Goal: Navigation & Orientation: Find specific page/section

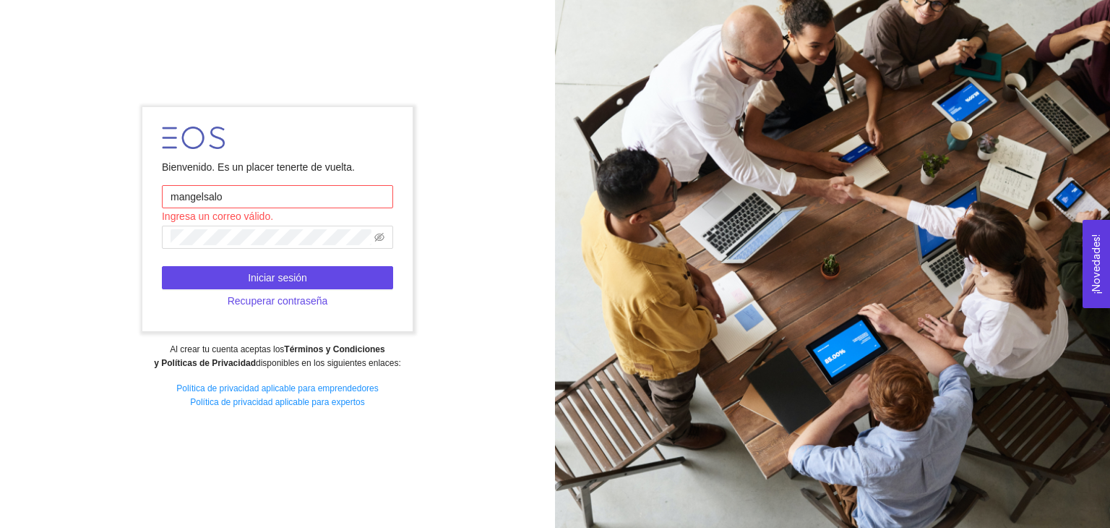
type input "mangelsalop"
click at [246, 197] on input "text" at bounding box center [277, 196] width 231 height 23
type input "[EMAIL_ADDRESS][DOMAIN_NAME]"
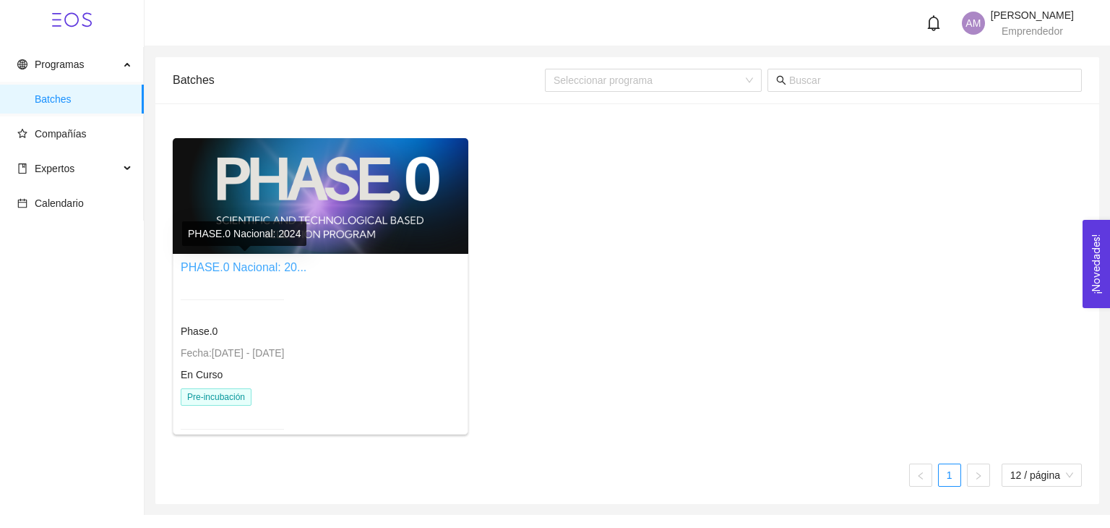
click at [278, 273] on link "PHASE.0 Nacional: 20..." at bounding box center [244, 267] width 126 height 12
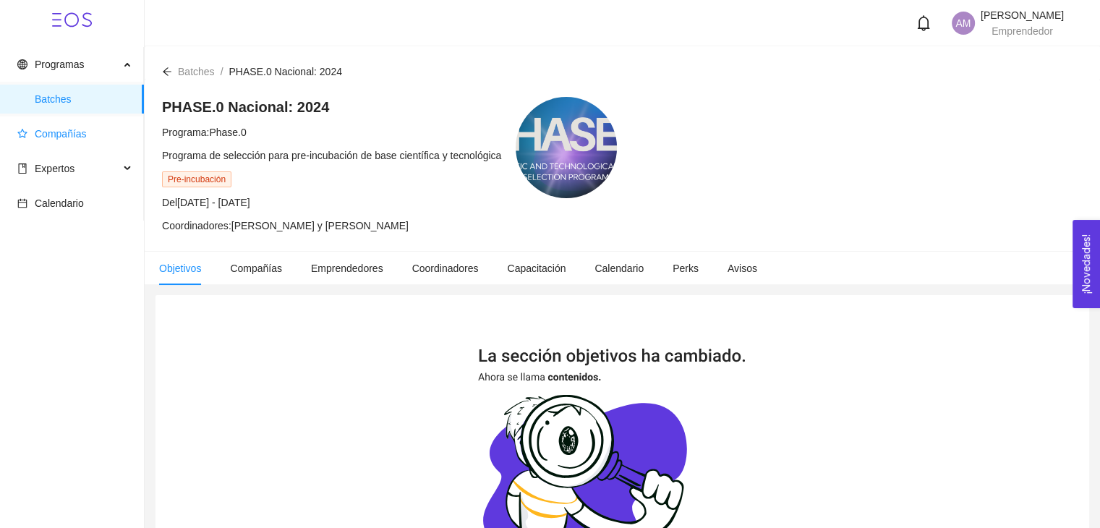
click at [52, 144] on span "Compañías" at bounding box center [74, 133] width 115 height 29
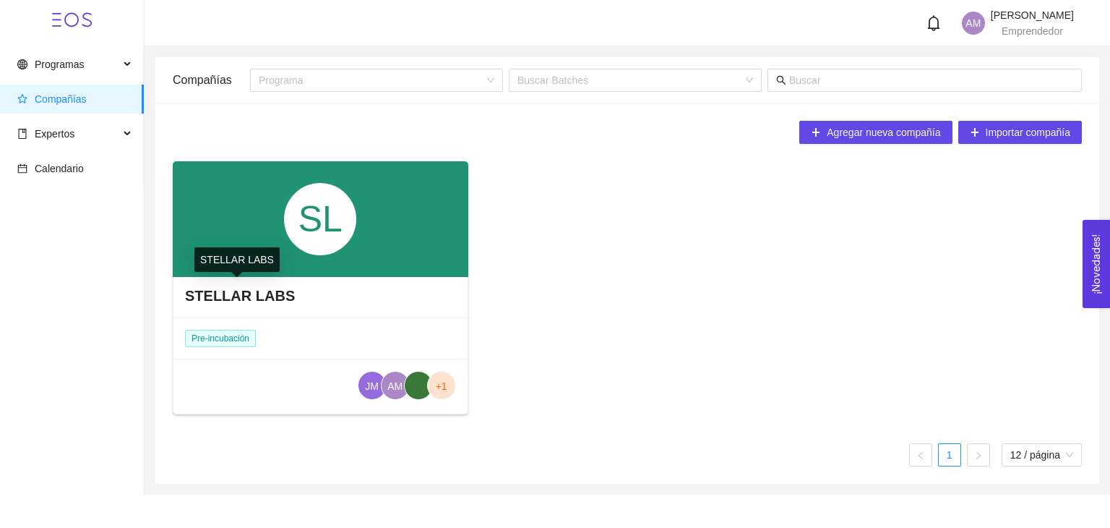
click at [208, 296] on h4 "STELLAR LABS" at bounding box center [240, 296] width 110 height 20
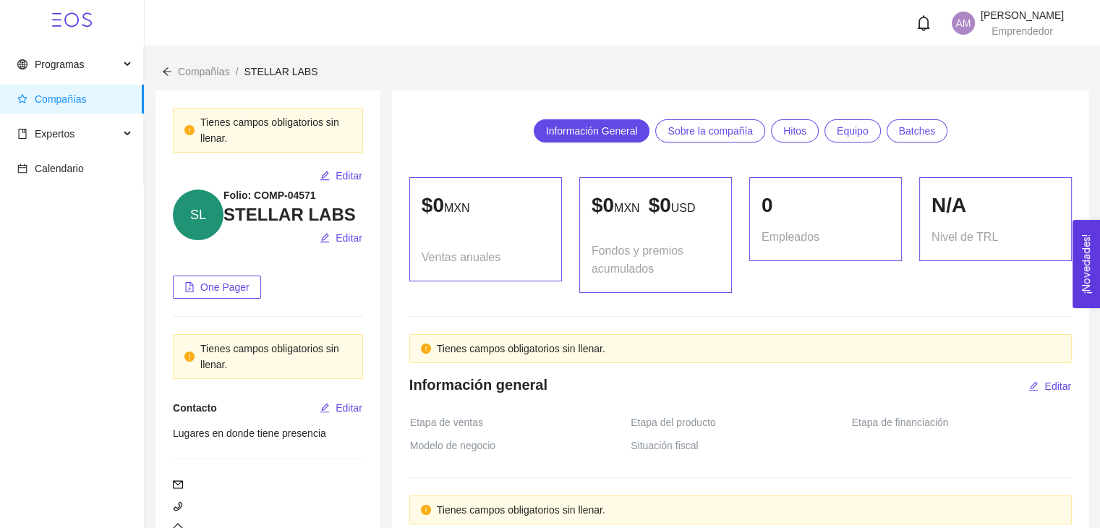
click at [191, 218] on span "SL" at bounding box center [198, 214] width 51 height 51
click at [72, 53] on span "Programas" at bounding box center [68, 64] width 102 height 29
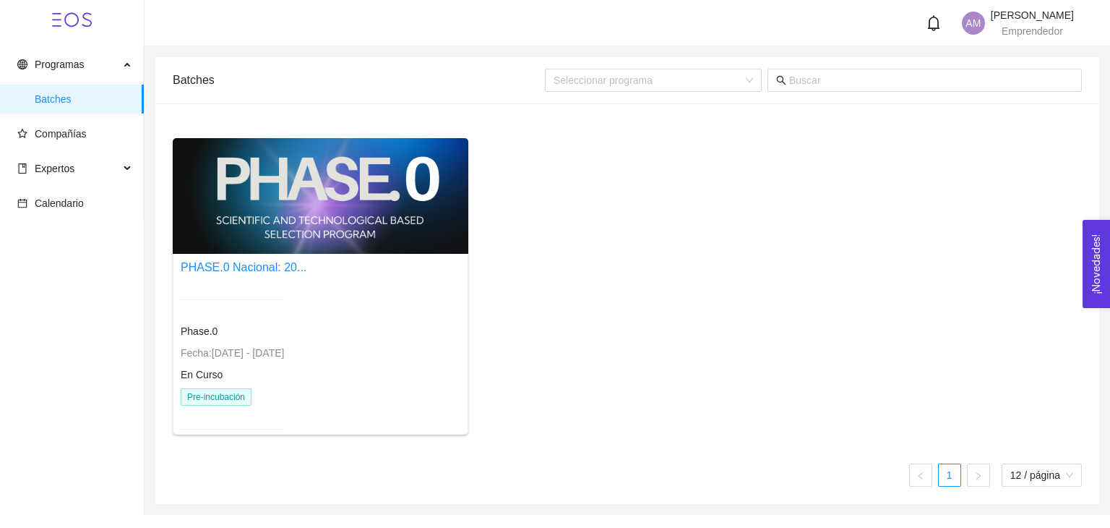
click at [256, 230] on div at bounding box center [321, 196] width 296 height 116
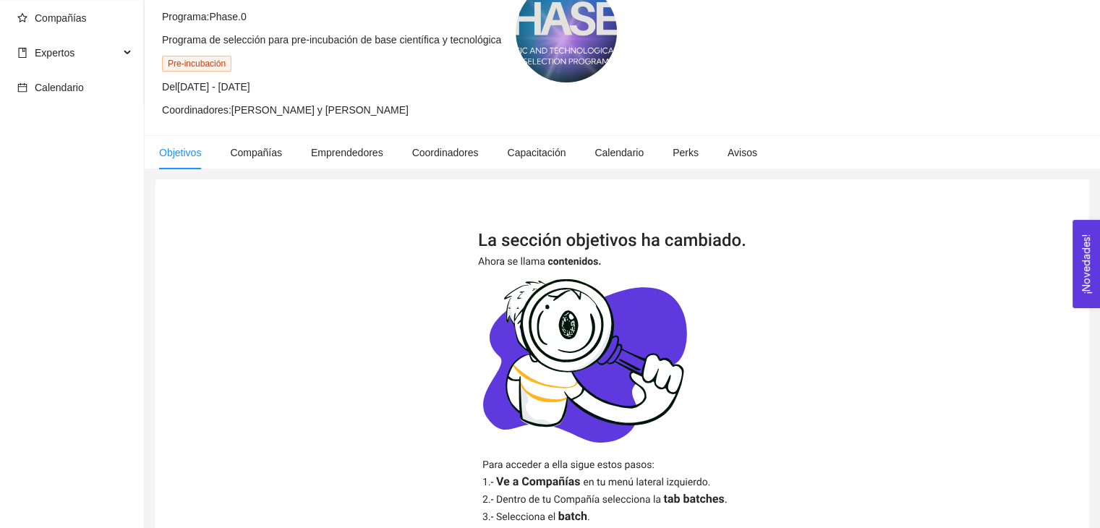
scroll to position [67, 0]
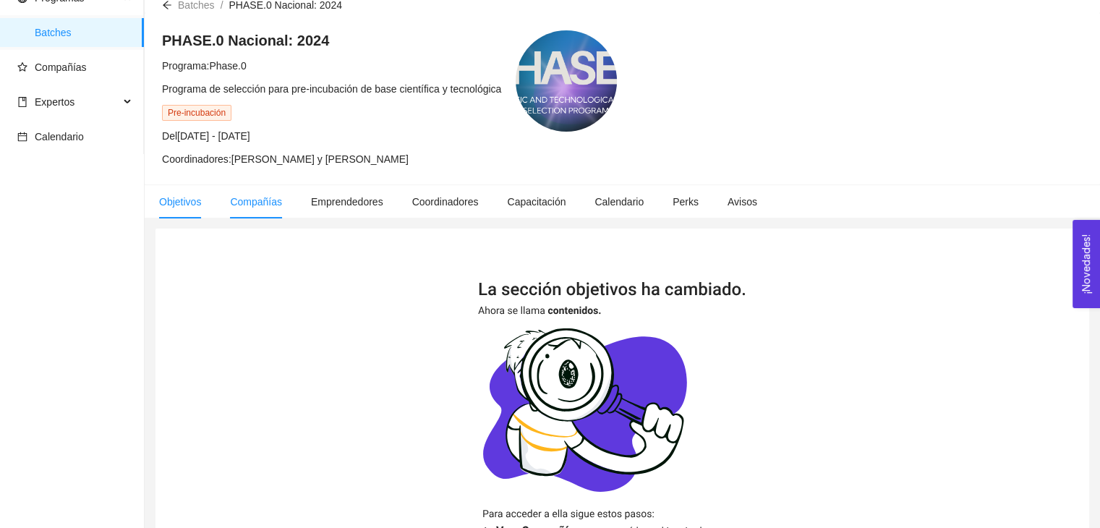
click at [264, 196] on span "Compañías" at bounding box center [256, 202] width 52 height 12
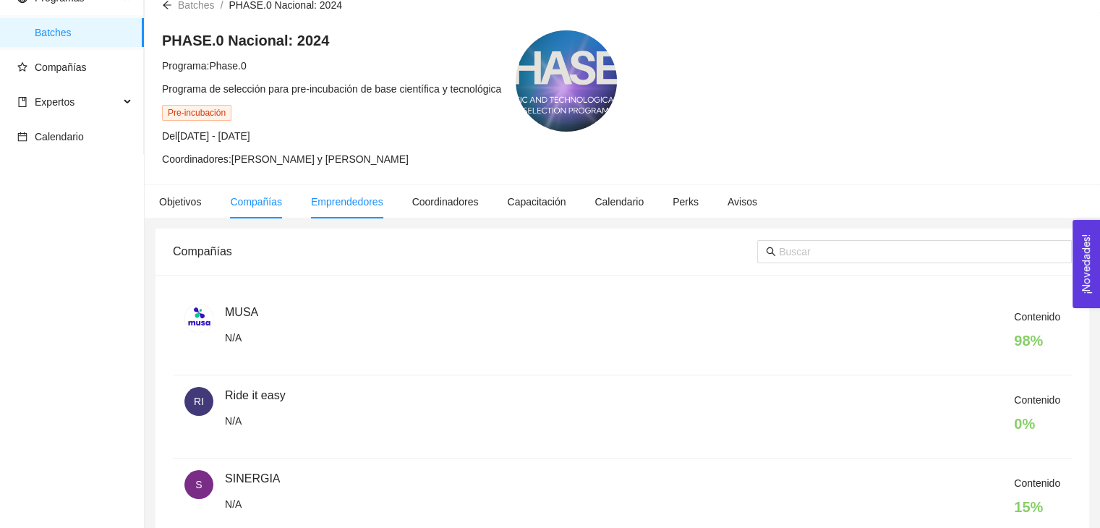
click at [315, 197] on span "Emprendedores" at bounding box center [347, 202] width 72 height 12
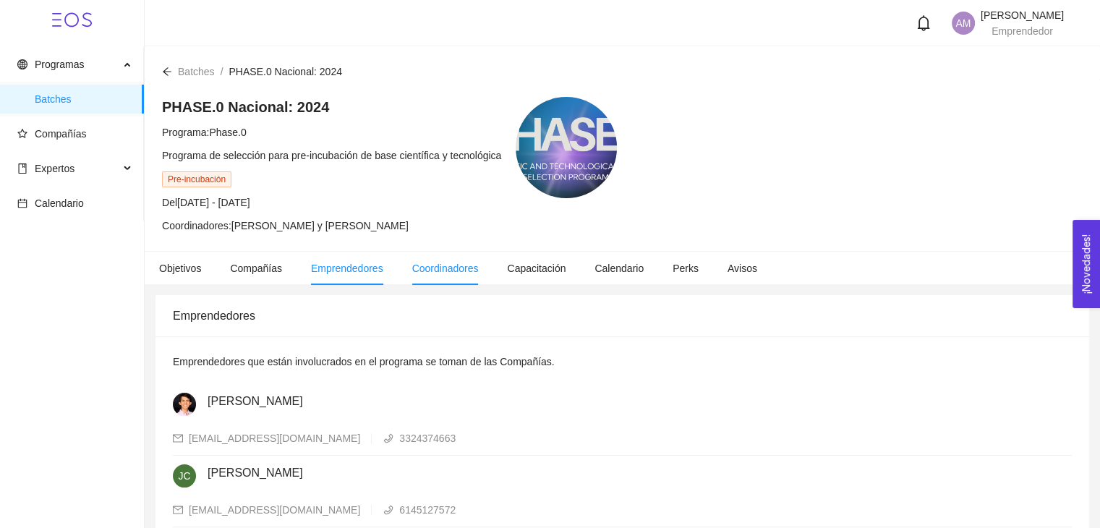
click at [463, 262] on span "Coordinadores" at bounding box center [445, 268] width 67 height 12
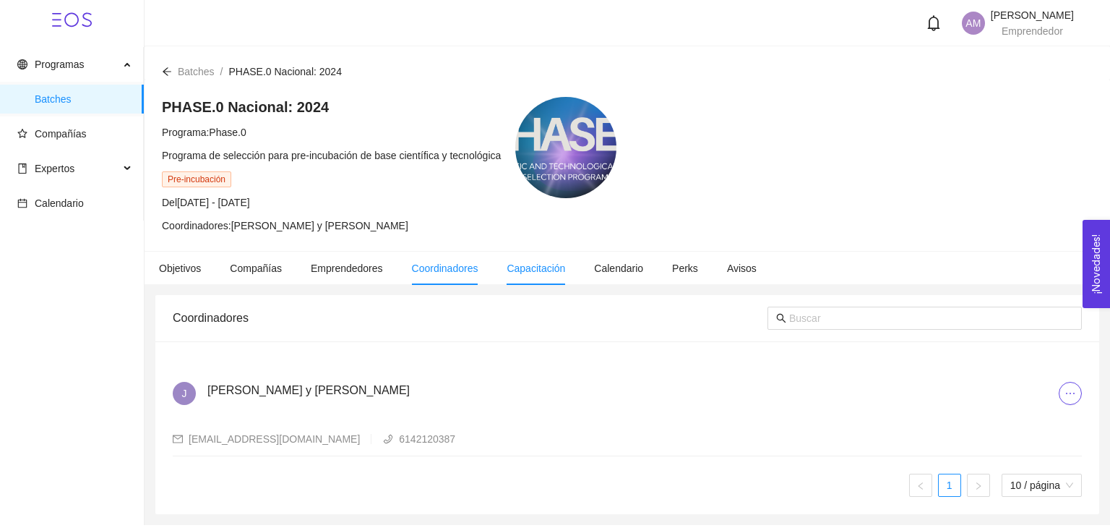
click at [552, 275] on li "Capacitación" at bounding box center [535, 268] width 87 height 33
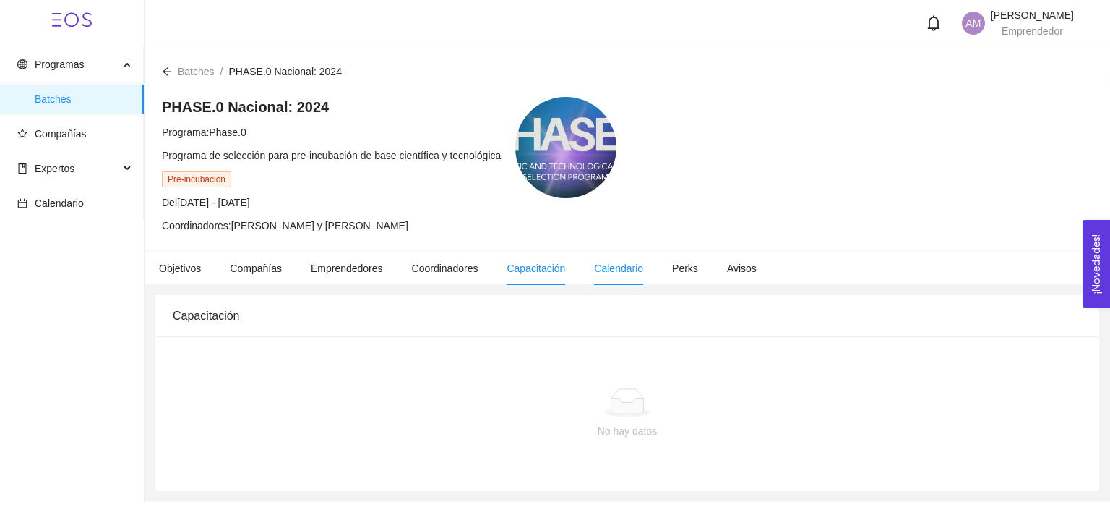
click at [612, 270] on span "Calendario" at bounding box center [618, 268] width 49 height 12
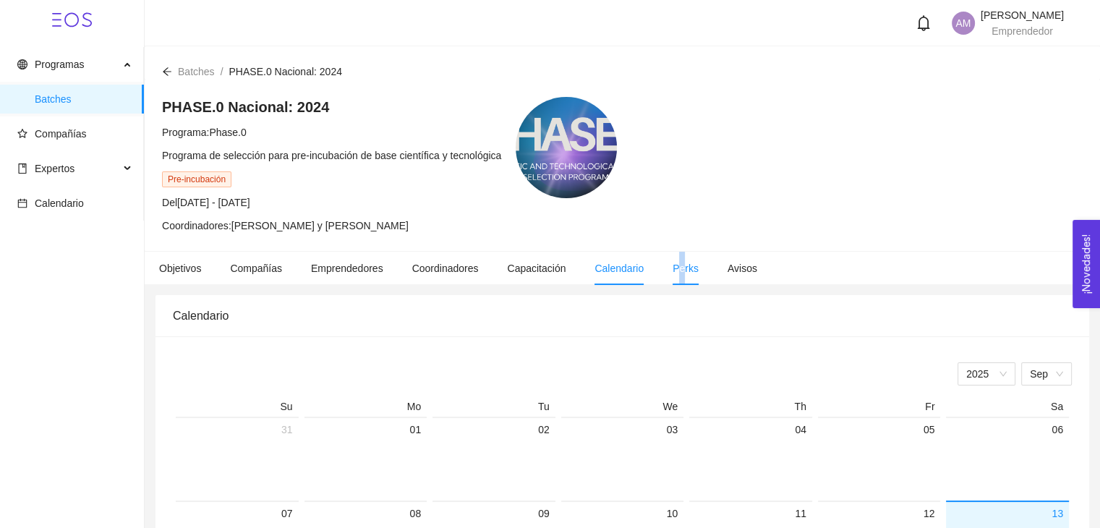
click at [674, 258] on li "Perks" at bounding box center [685, 268] width 55 height 33
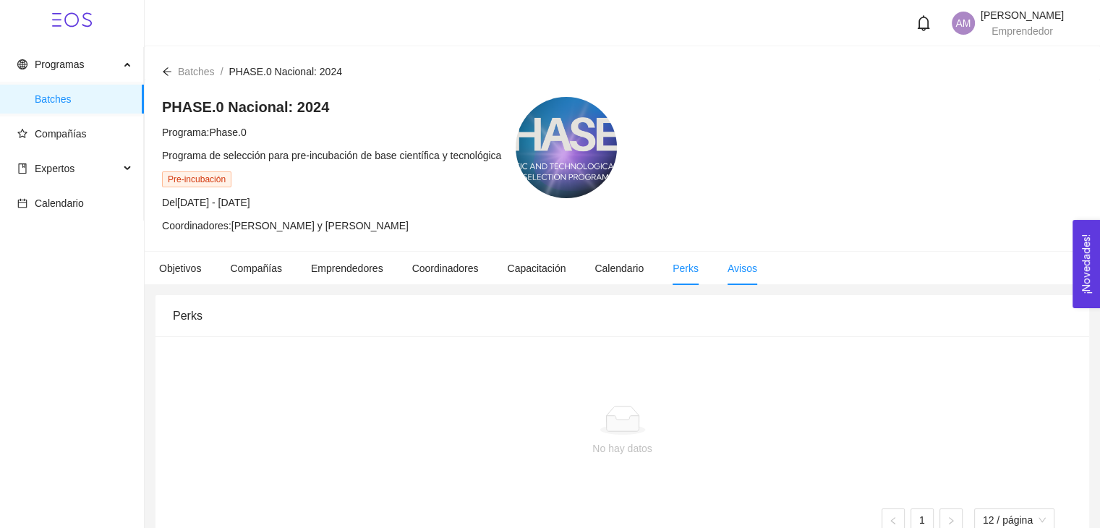
click at [732, 270] on span "Avisos" at bounding box center [742, 268] width 30 height 12
click at [125, 173] on div "Expertos" at bounding box center [72, 168] width 144 height 29
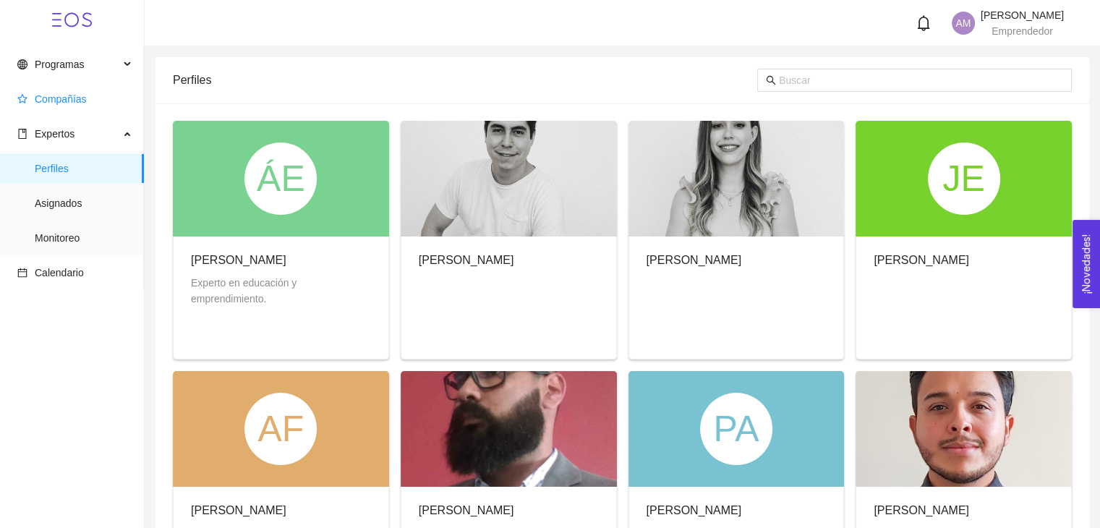
click at [87, 110] on span "Compañías" at bounding box center [74, 99] width 115 height 29
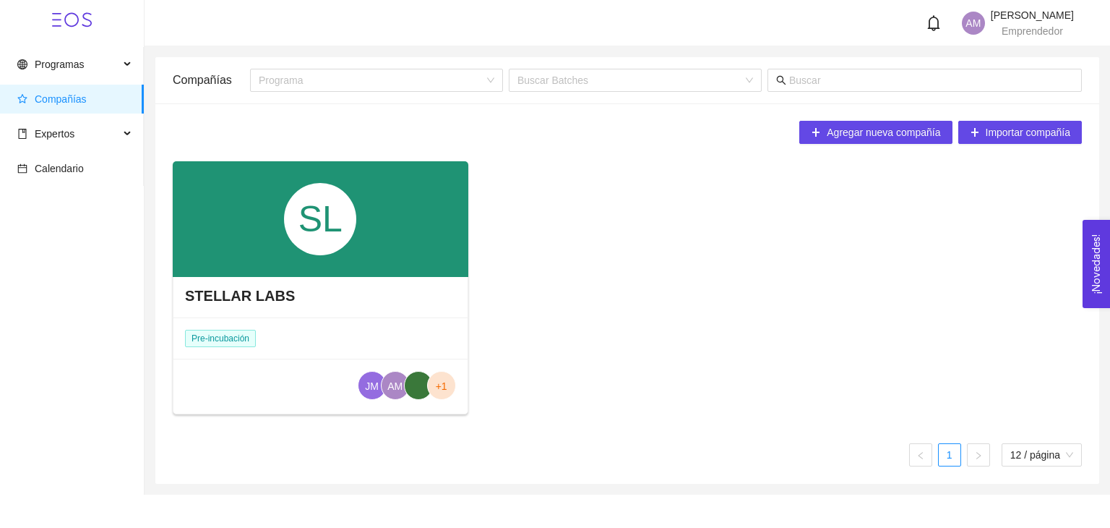
click at [217, 283] on div "STELLAR LABS" at bounding box center [320, 295] width 294 height 43
click at [220, 298] on h4 "STELLAR LABS" at bounding box center [240, 296] width 110 height 20
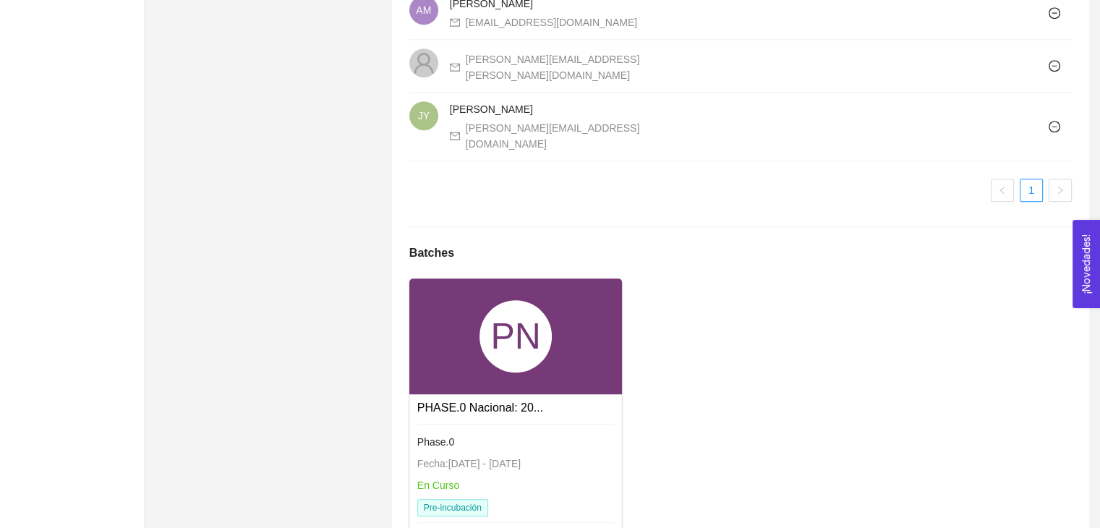
scroll to position [1084, 0]
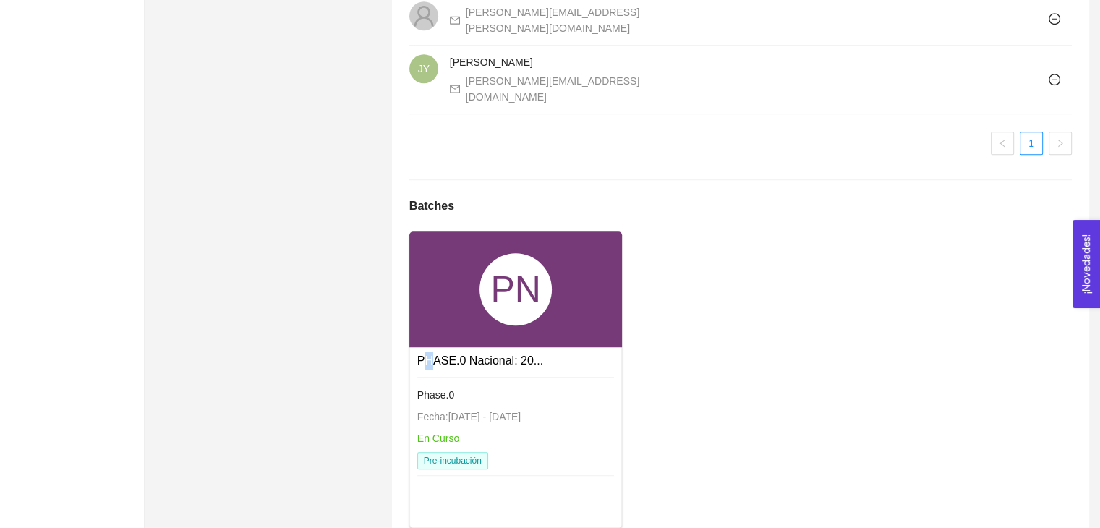
click at [428, 354] on link "PHASE.0 Nacional: 20..." at bounding box center [480, 360] width 126 height 12
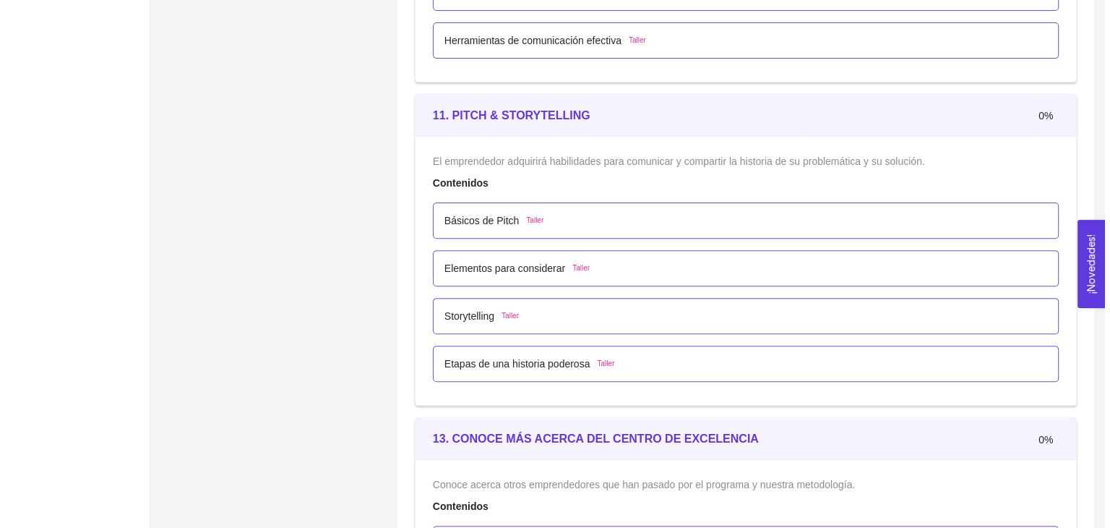
scroll to position [5965, 0]
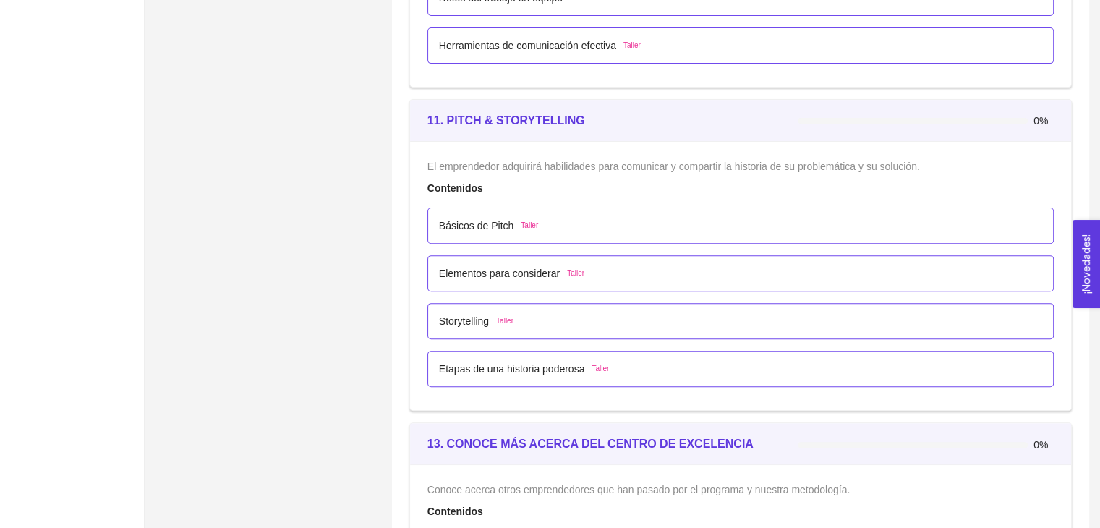
click at [534, 227] on div "Básicos de Pitch Taller" at bounding box center [740, 226] width 603 height 16
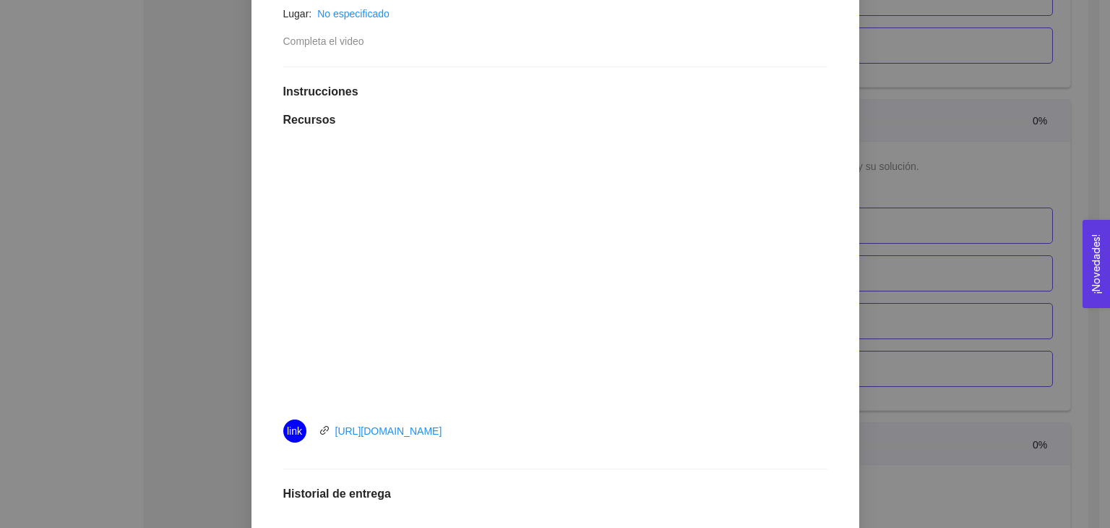
scroll to position [361, 0]
